Goal: Information Seeking & Learning: Check status

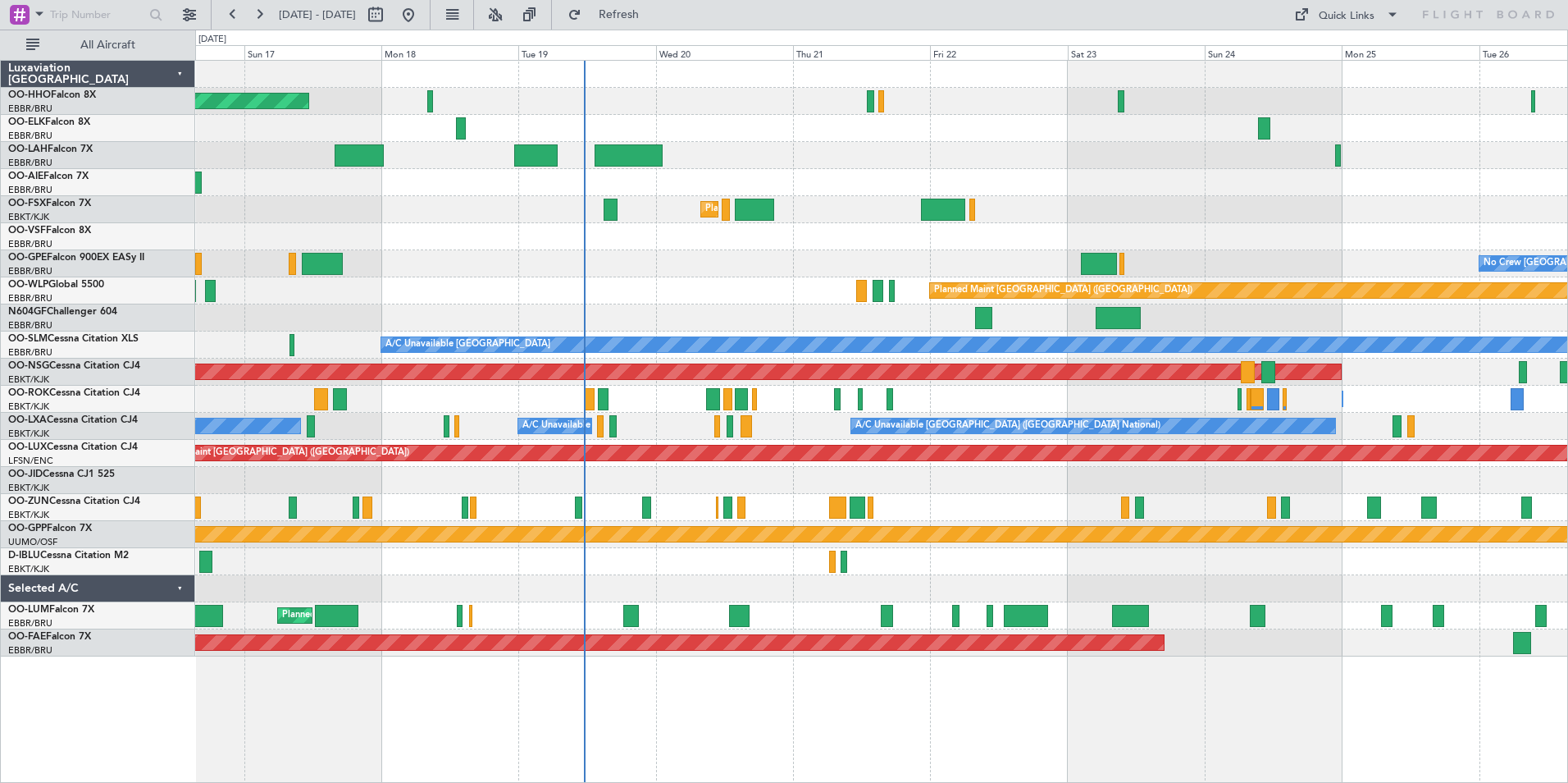
click at [910, 153] on div "AOG Maint Geneva (Cointrin) A/C Unavailable Geneva (Cointrin) Planned Maint [GE…" at bounding box center [881, 358] width 1372 height 595
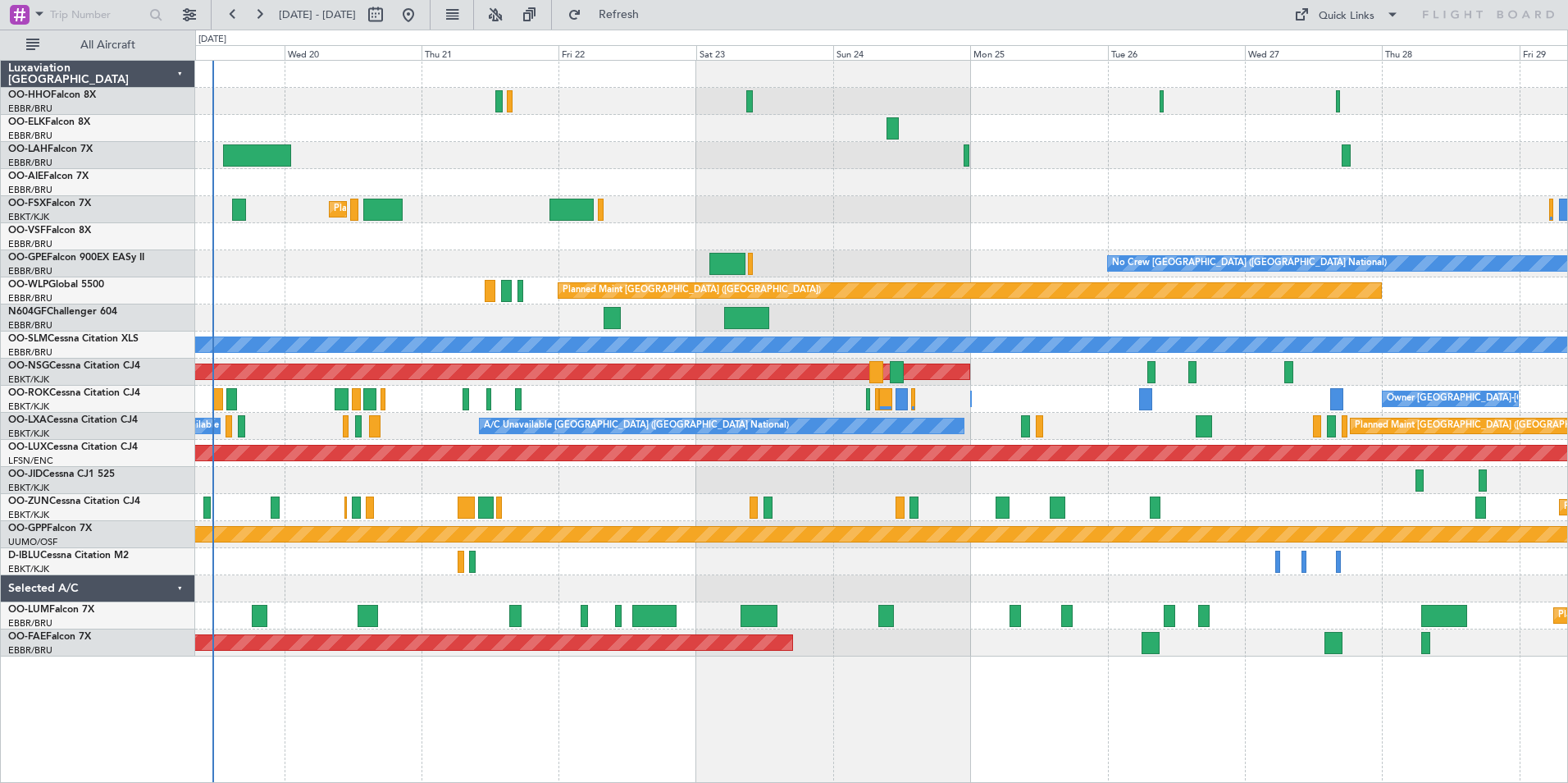
click at [1103, 237] on div "AOG Maint Geneva (Cointrin) Planned Maint [GEOGRAPHIC_DATA]-[GEOGRAPHIC_DATA] P…" at bounding box center [881, 358] width 1372 height 595
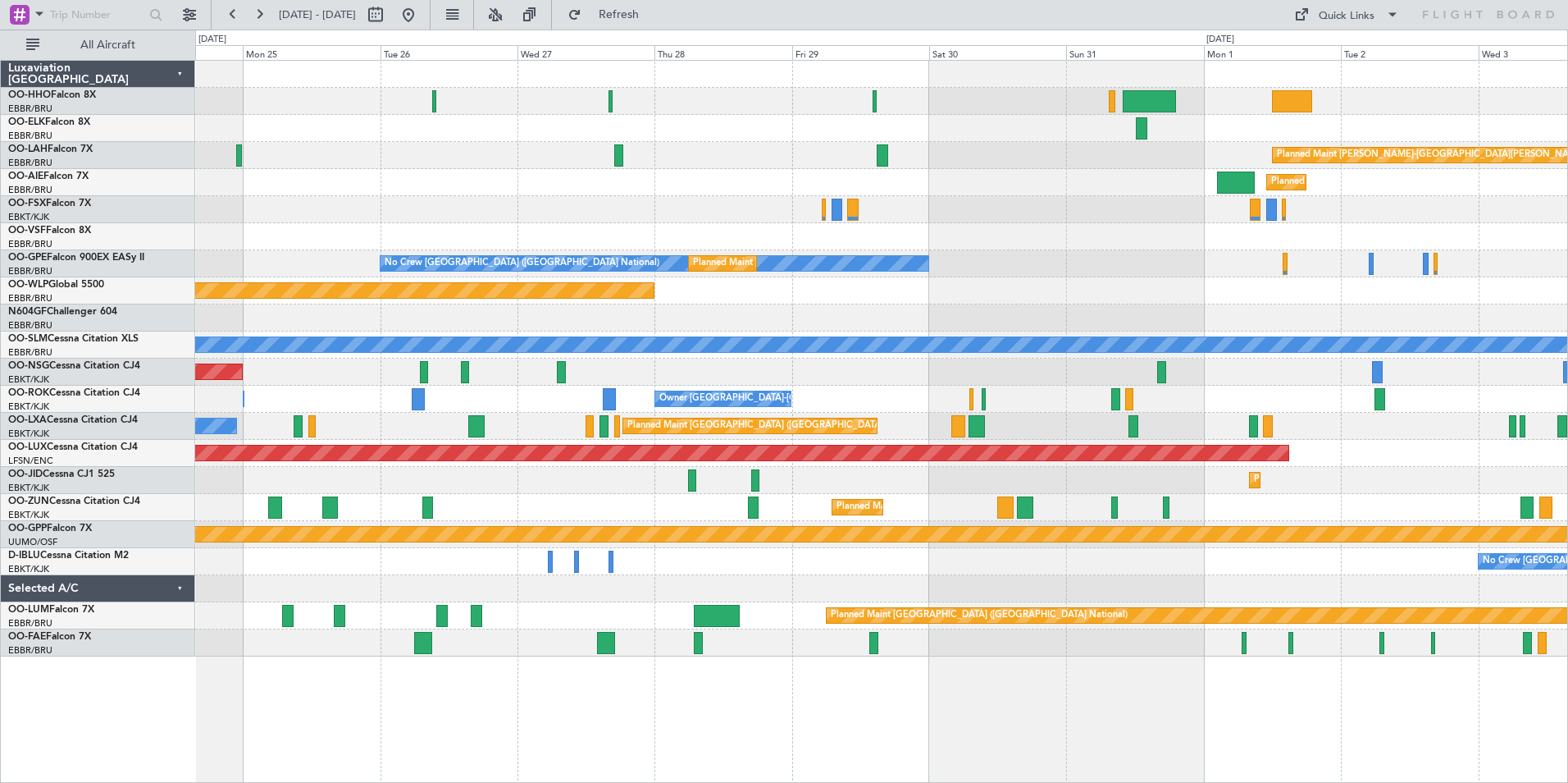
click at [877, 218] on div "Planned Maint [PERSON_NAME]-[GEOGRAPHIC_DATA][PERSON_NAME] ([GEOGRAPHIC_DATA][P…" at bounding box center [881, 358] width 1372 height 595
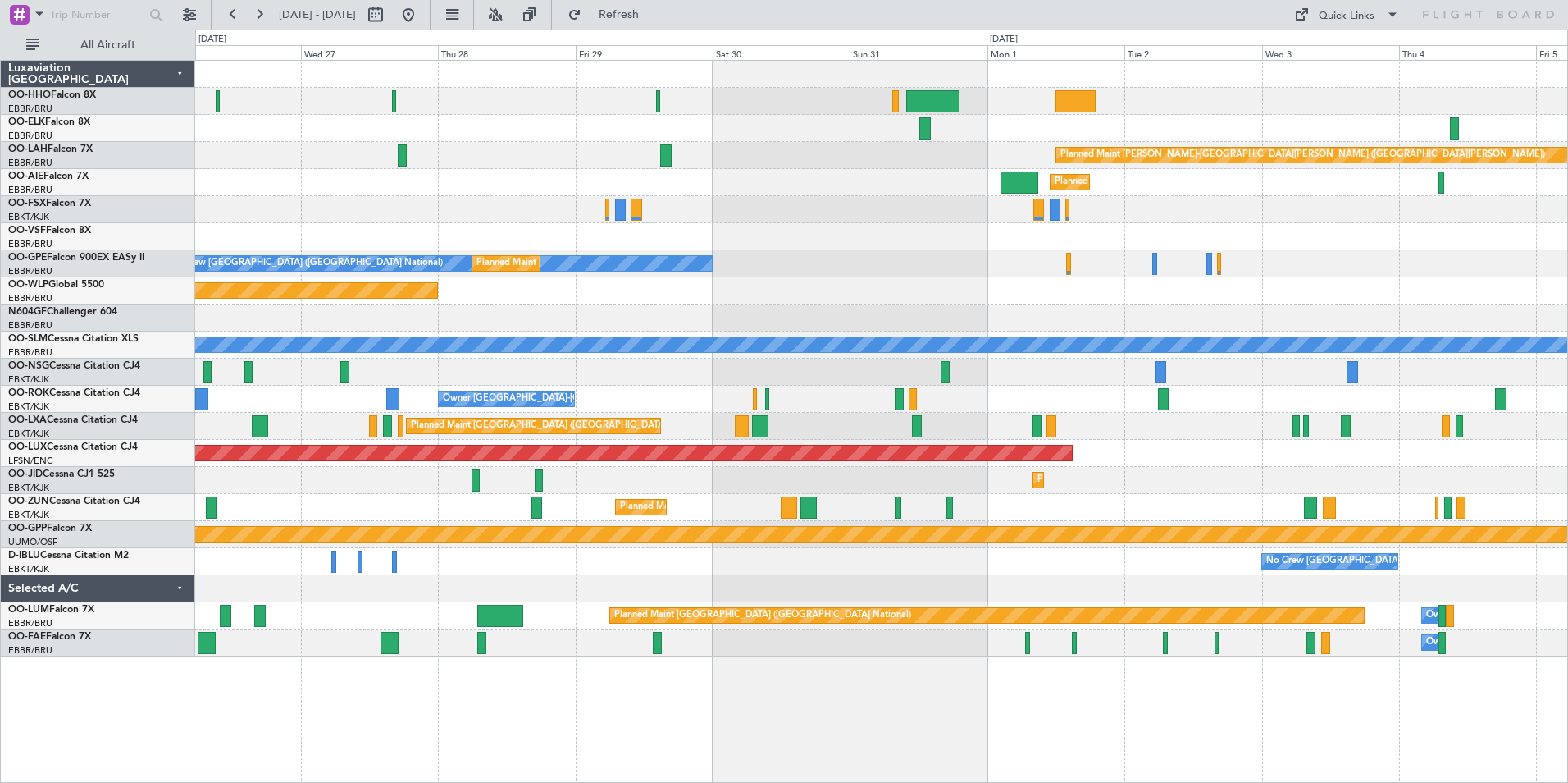
click at [1321, 286] on div "Planned Maint [GEOGRAPHIC_DATA] ([GEOGRAPHIC_DATA])" at bounding box center [881, 291] width 1372 height 27
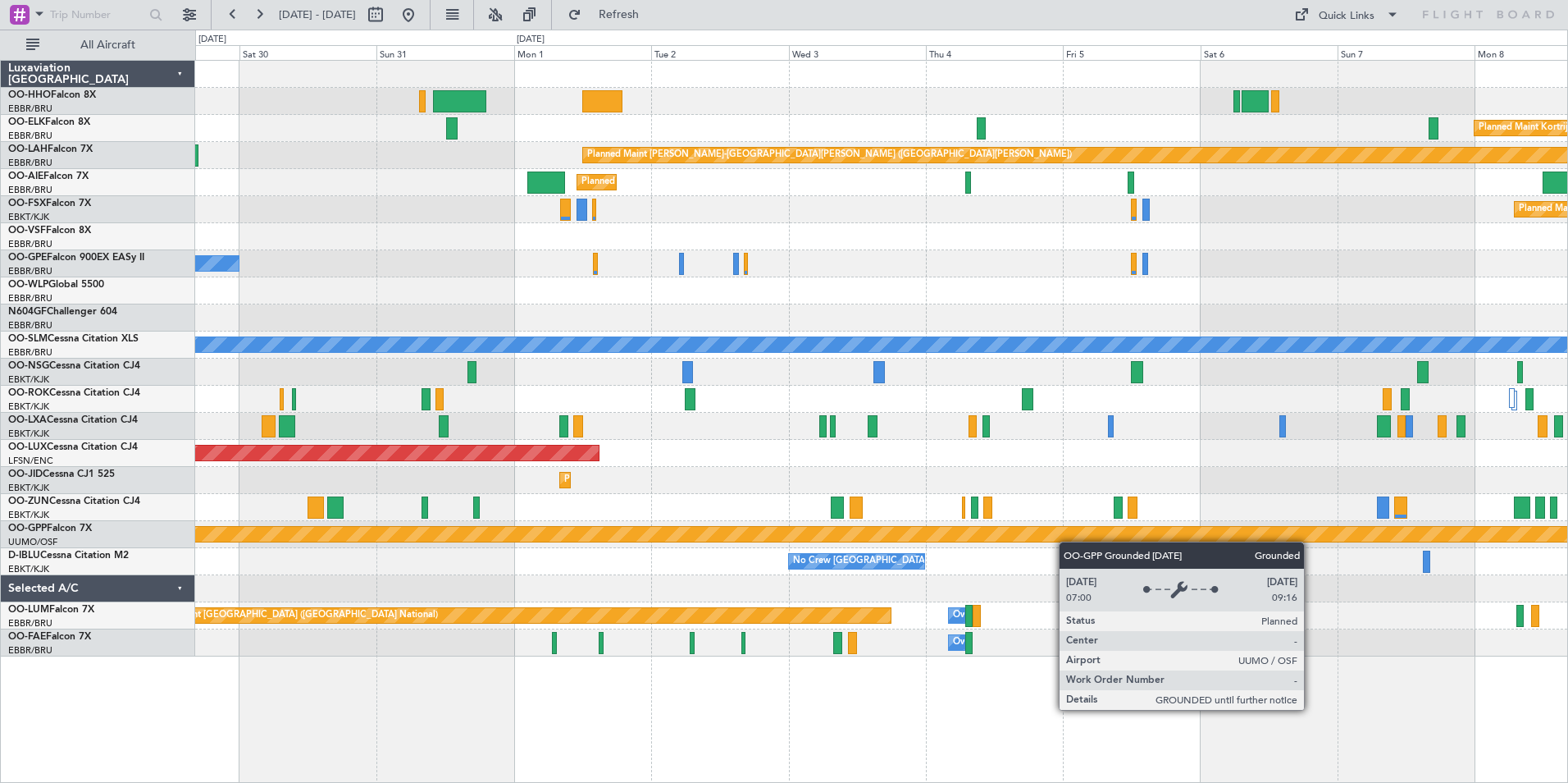
click at [1023, 540] on div "Planned Maint Kortrijk-[GEOGRAPHIC_DATA] Planned [GEOGRAPHIC_DATA][PERSON_NAME]…" at bounding box center [881, 358] width 1372 height 595
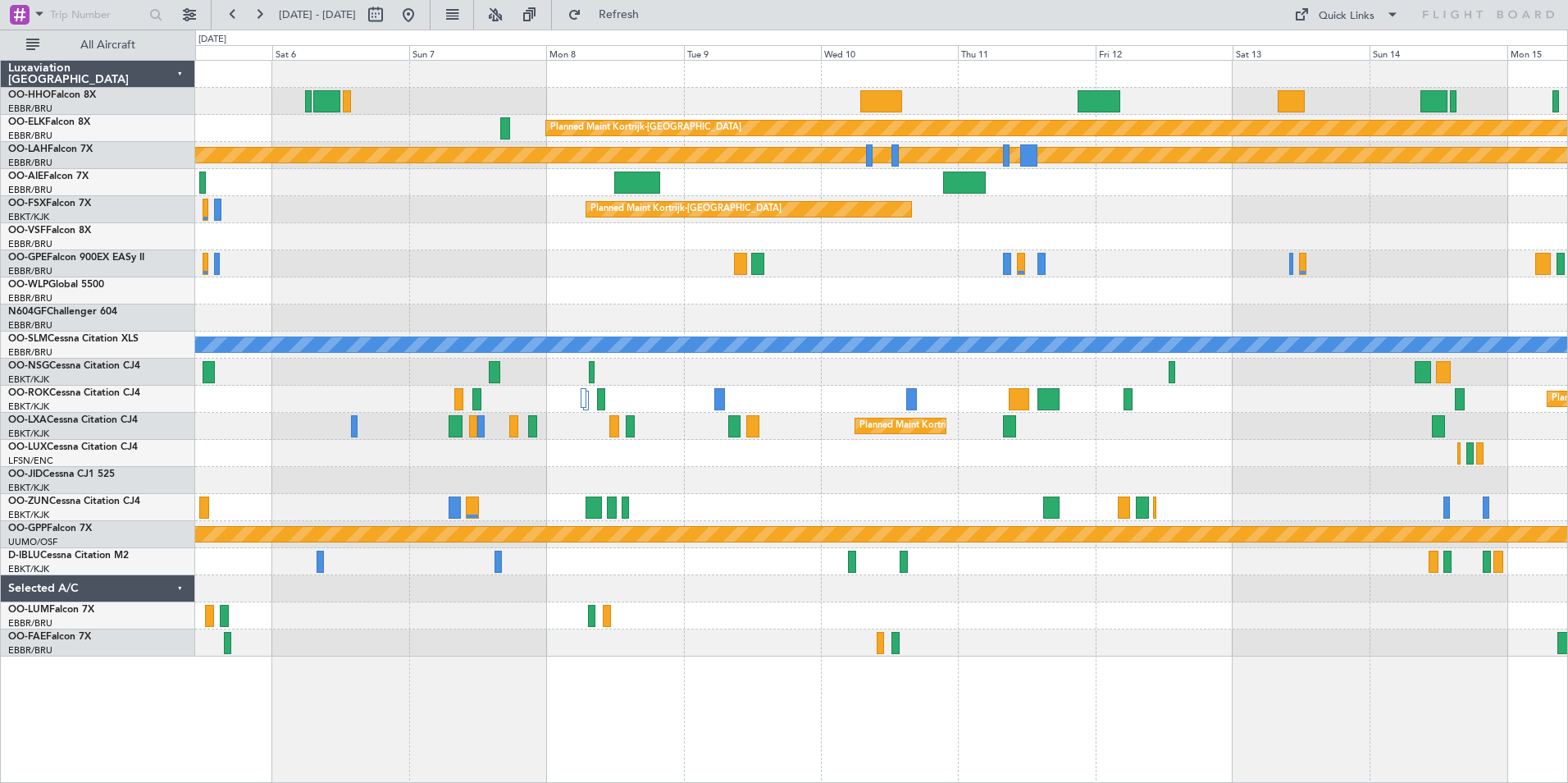
click at [629, 193] on div "Planned Maint Kortrijk-[GEOGRAPHIC_DATA] Planned [GEOGRAPHIC_DATA][PERSON_NAME]…" at bounding box center [881, 358] width 1372 height 595
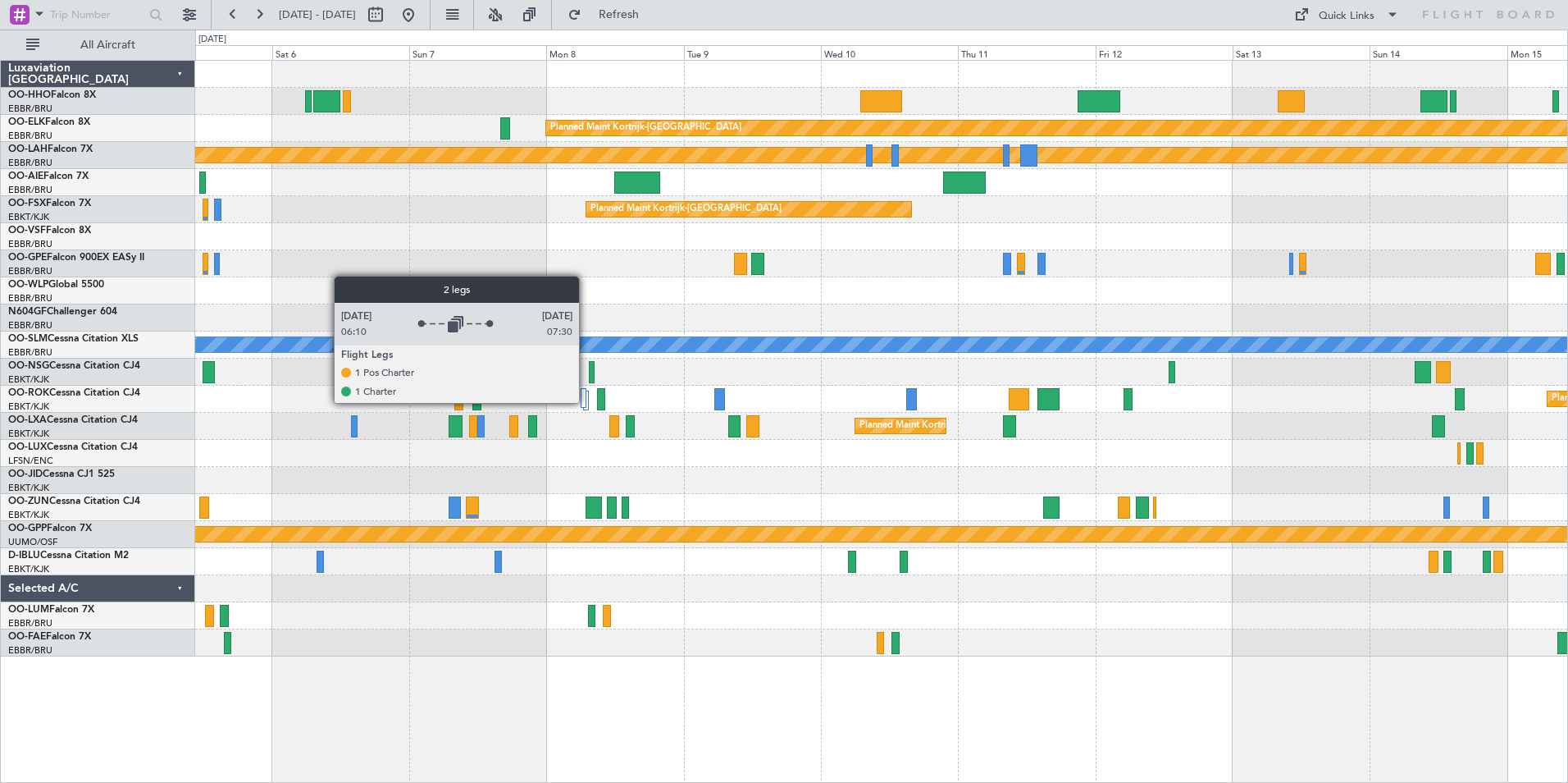
click at [586, 402] on div at bounding box center [584, 397] width 6 height 20
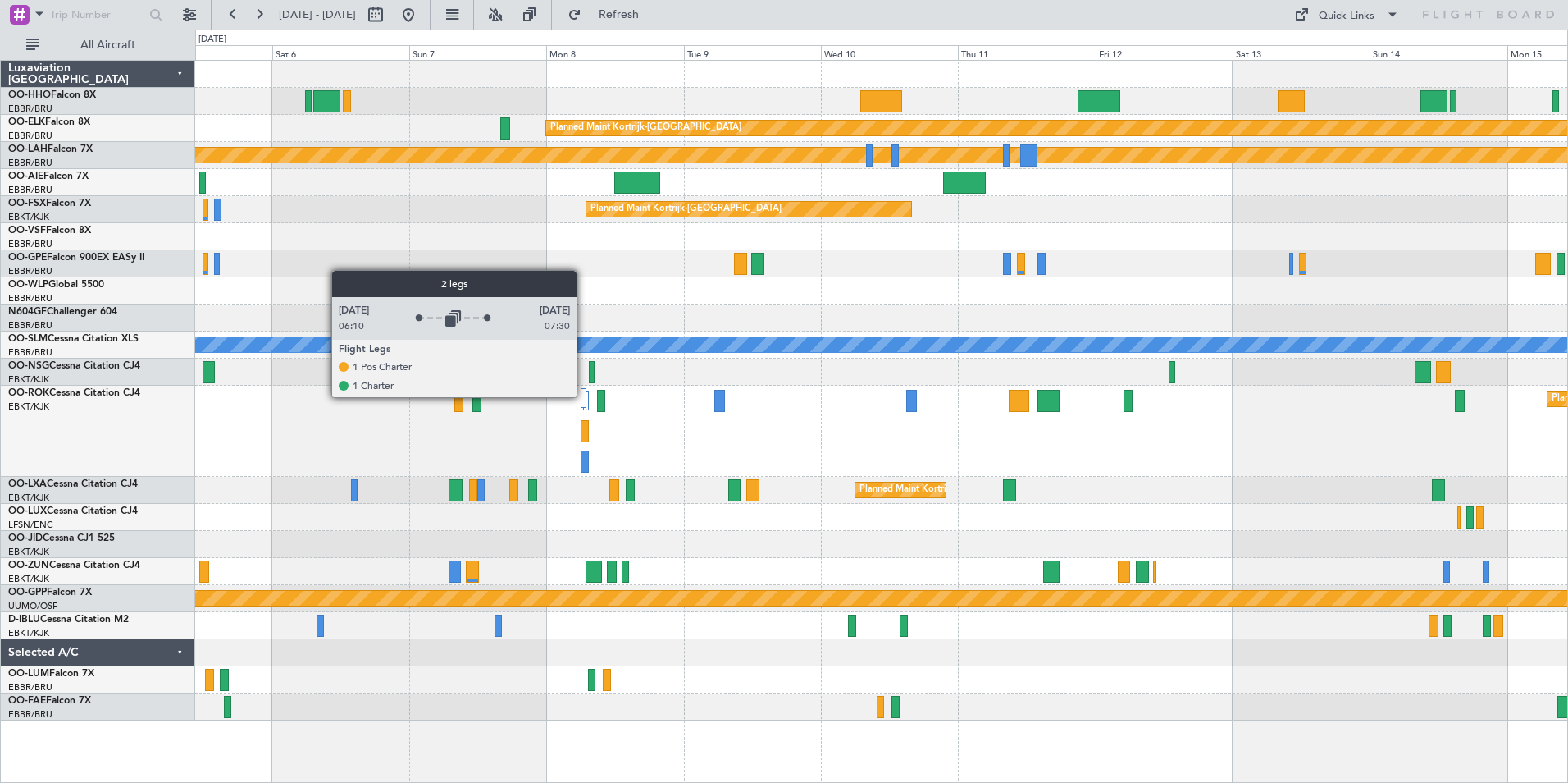
click at [585, 396] on div at bounding box center [584, 397] width 6 height 20
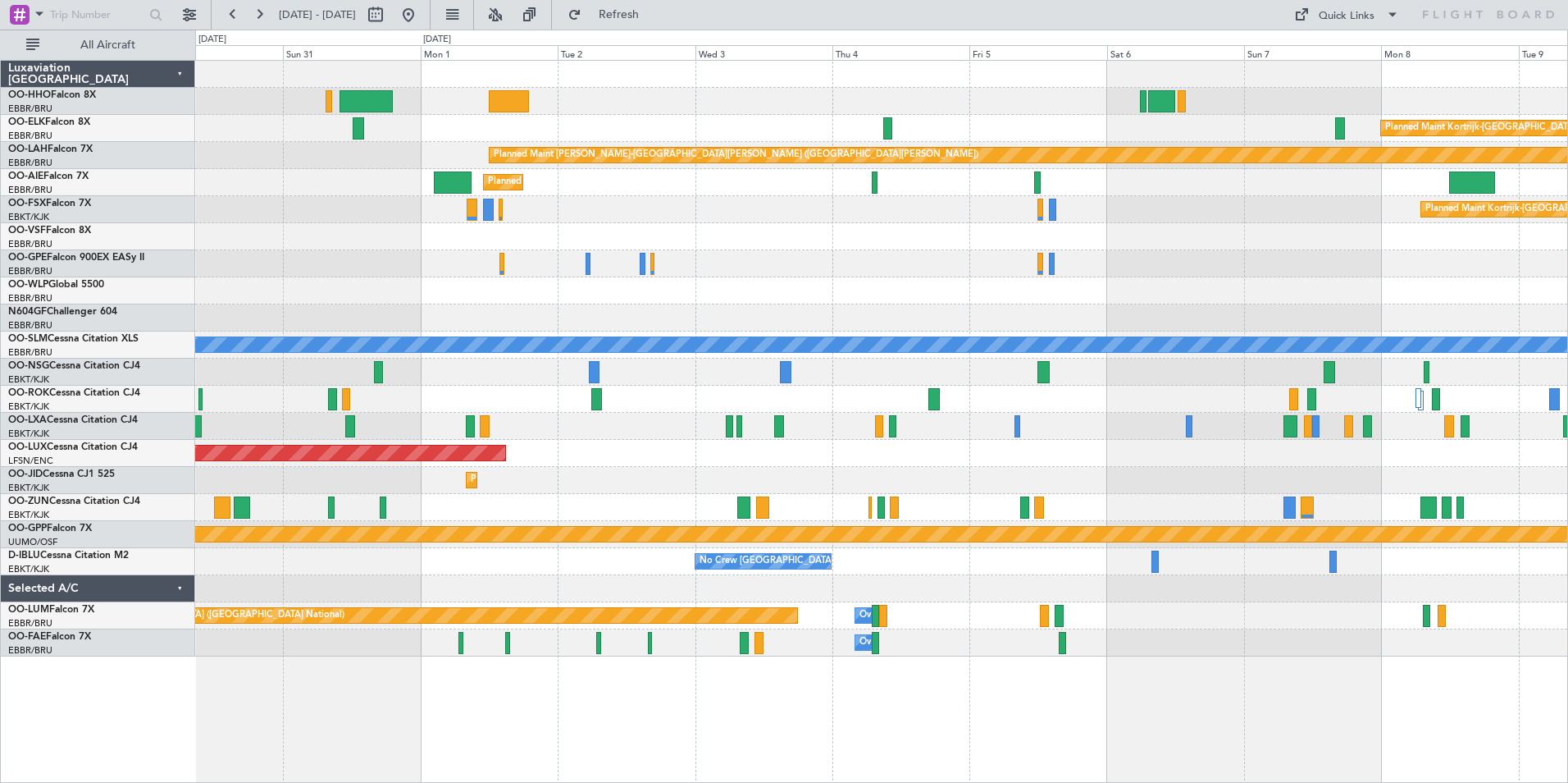
click at [1550, 274] on div "Planned Maint [GEOGRAPHIC_DATA] ([GEOGRAPHIC_DATA] National) No Crew [GEOGRAPHI…" at bounding box center [881, 263] width 1372 height 27
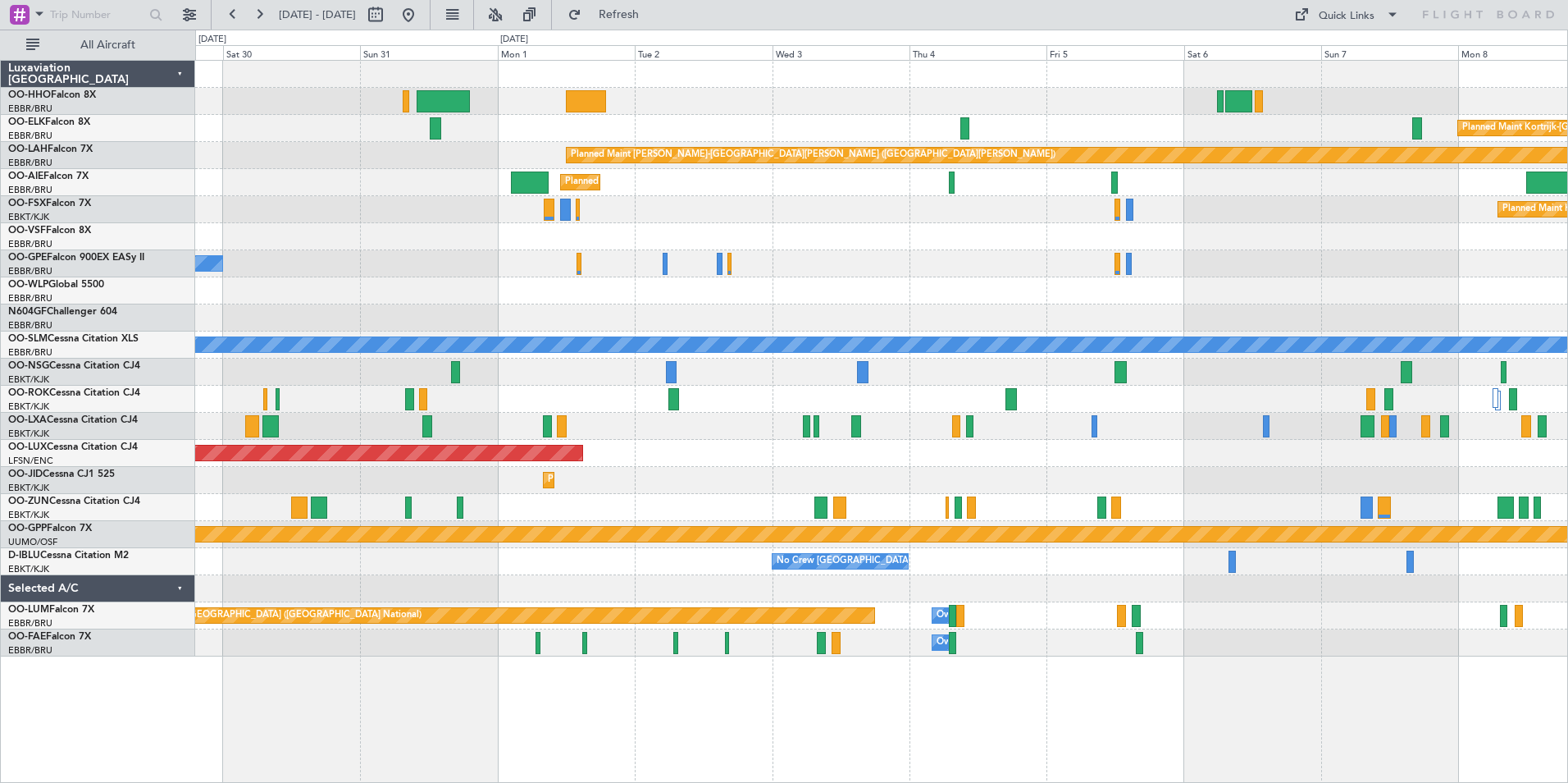
click at [1392, 283] on div "Planned Maint Kortrijk-[GEOGRAPHIC_DATA] Planned [GEOGRAPHIC_DATA][PERSON_NAME]…" at bounding box center [881, 358] width 1372 height 595
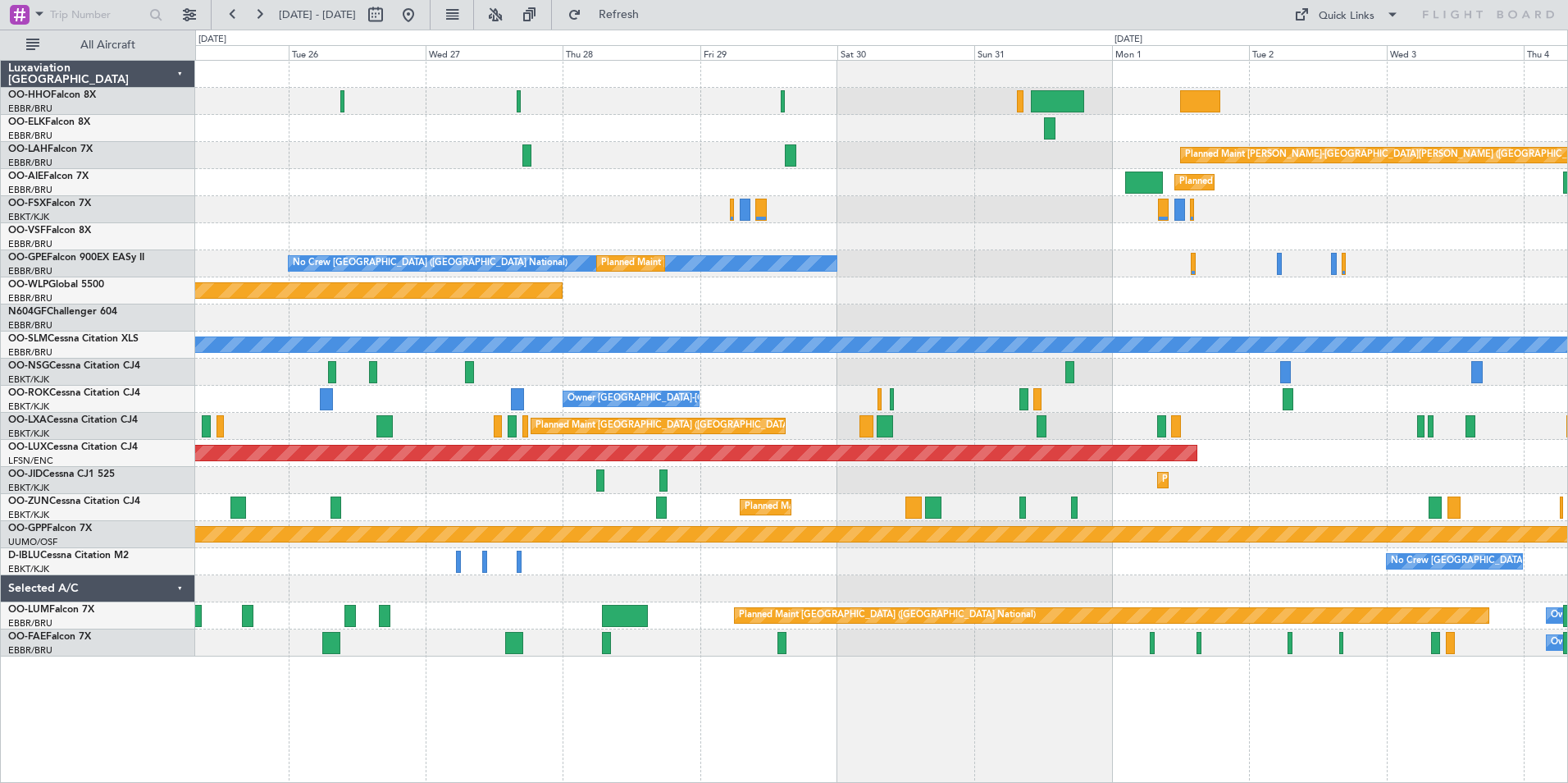
click at [1036, 219] on div at bounding box center [881, 209] width 1372 height 27
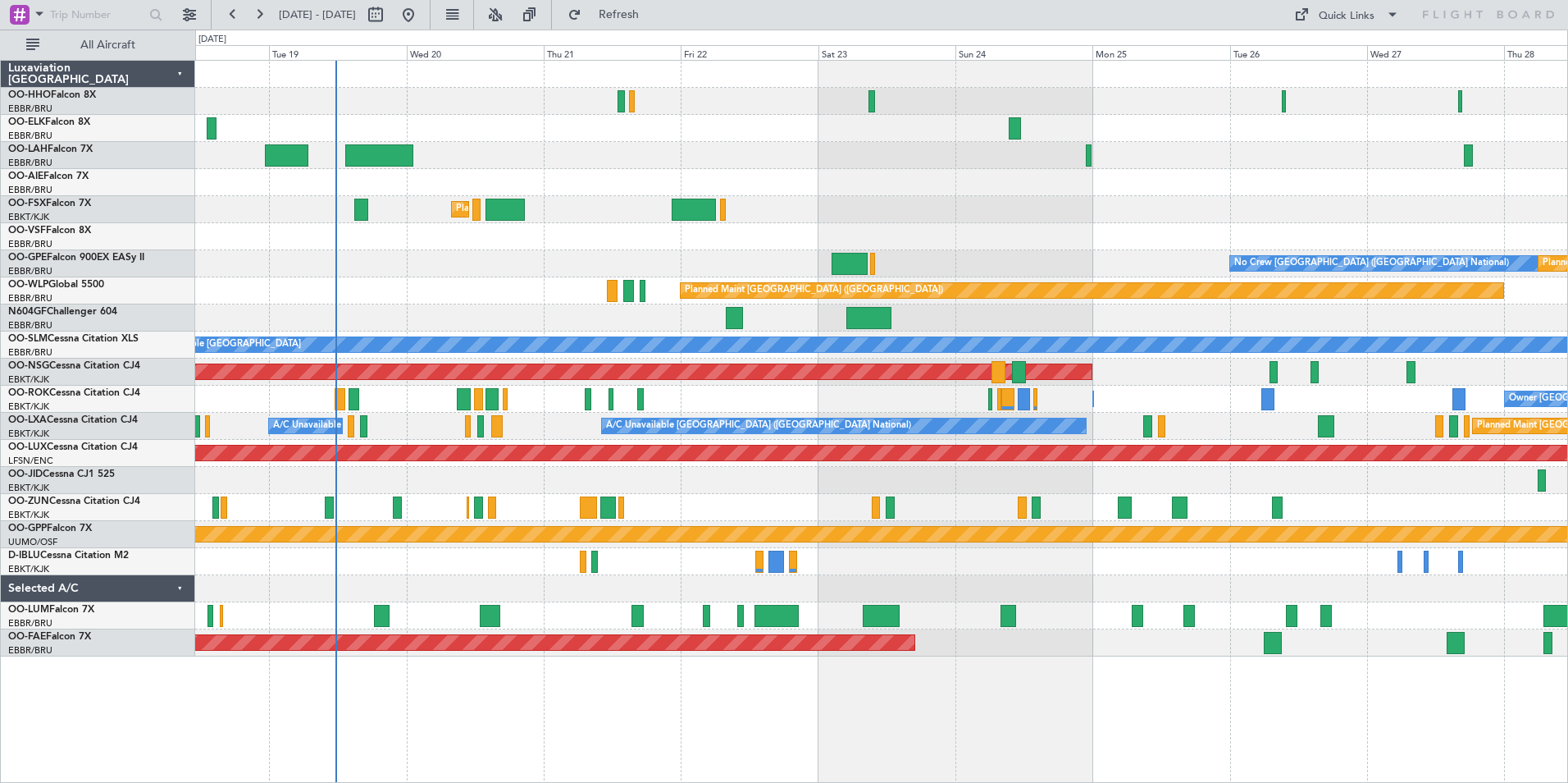
click at [903, 147] on div "AOG Maint Geneva (Cointrin) Planned Maint [GEOGRAPHIC_DATA]-[GEOGRAPHIC_DATA] N…" at bounding box center [881, 358] width 1372 height 595
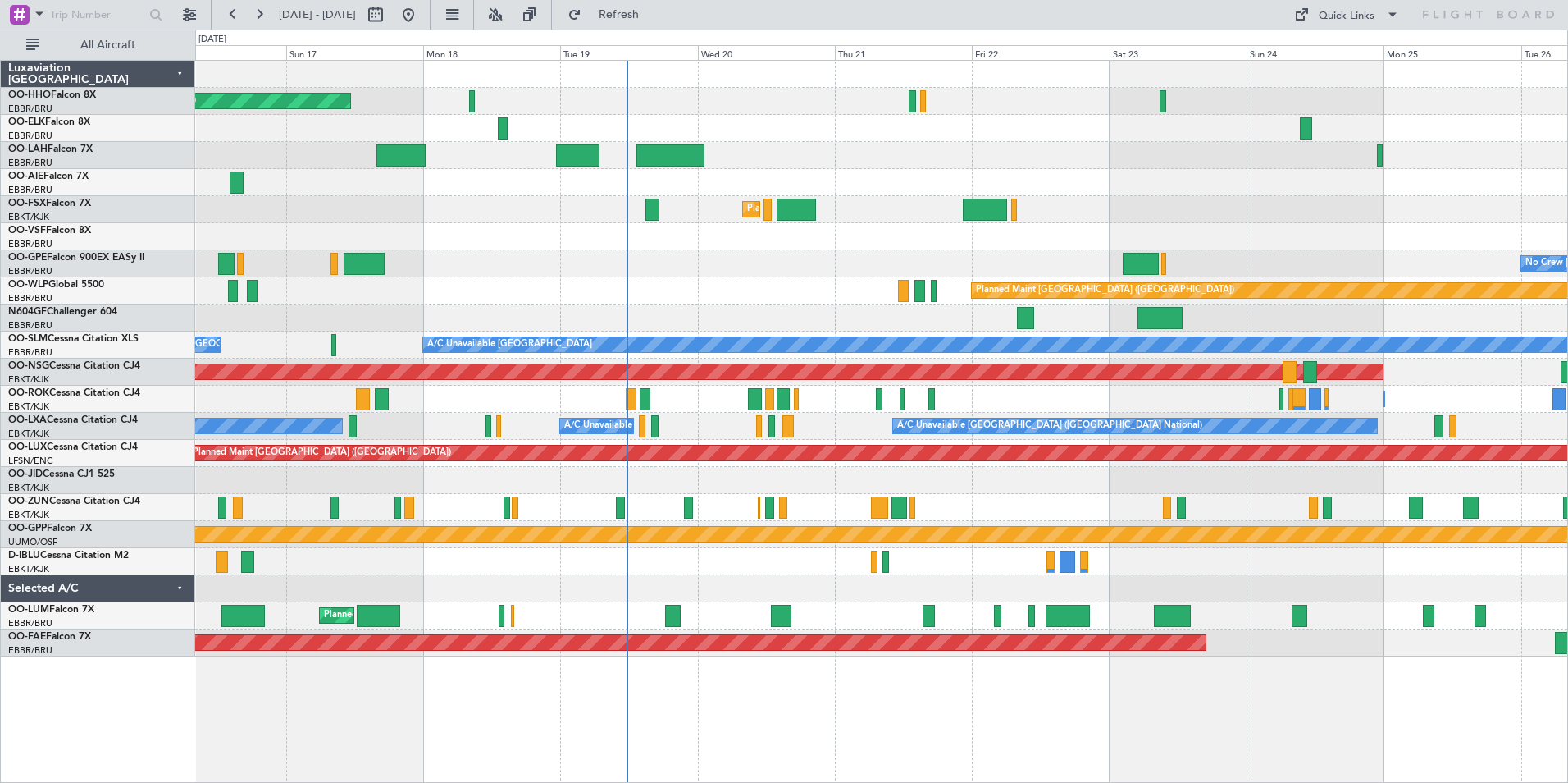
click at [925, 171] on div at bounding box center [881, 182] width 1372 height 27
